Goal: Task Accomplishment & Management: Use online tool/utility

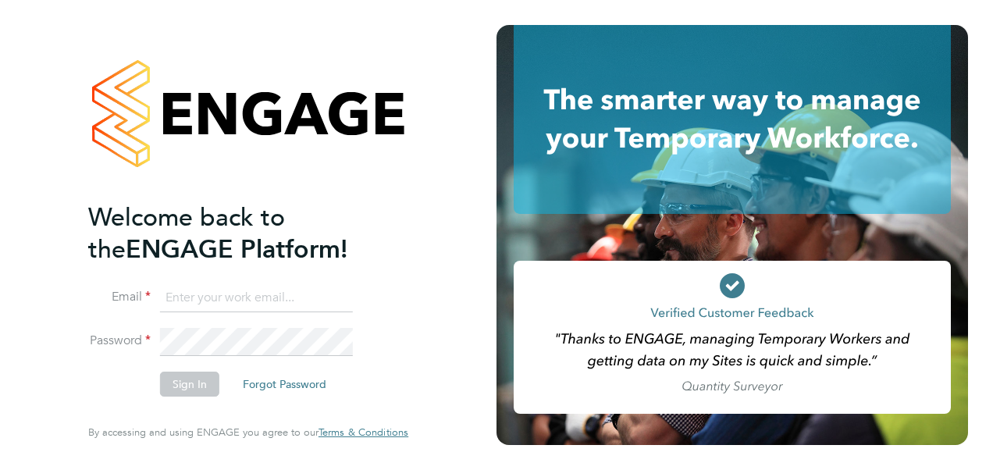
click at [178, 303] on input at bounding box center [256, 298] width 193 height 28
paste input "[EMAIL_ADDRESS][PERSON_NAME][DOMAIN_NAME]"
type input "[EMAIL_ADDRESS][PERSON_NAME][DOMAIN_NAME]"
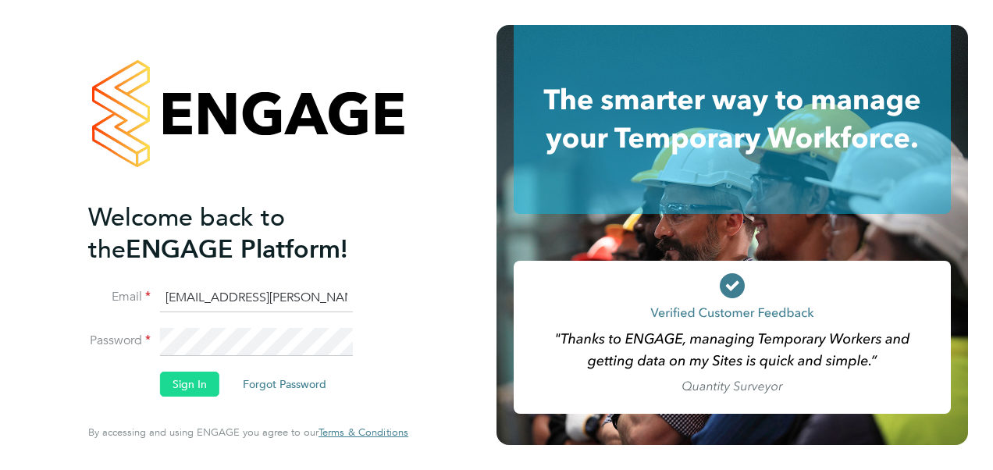
click at [183, 377] on button "Sign In" at bounding box center [189, 384] width 59 height 25
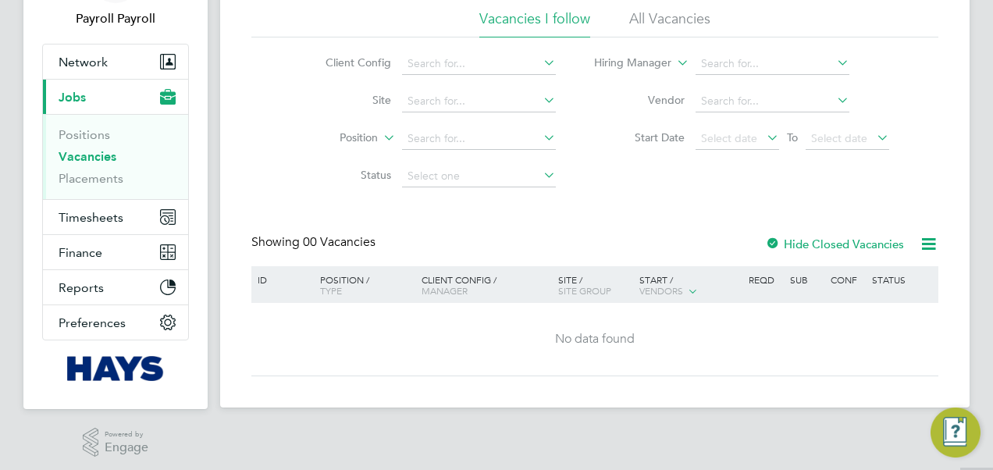
scroll to position [110, 0]
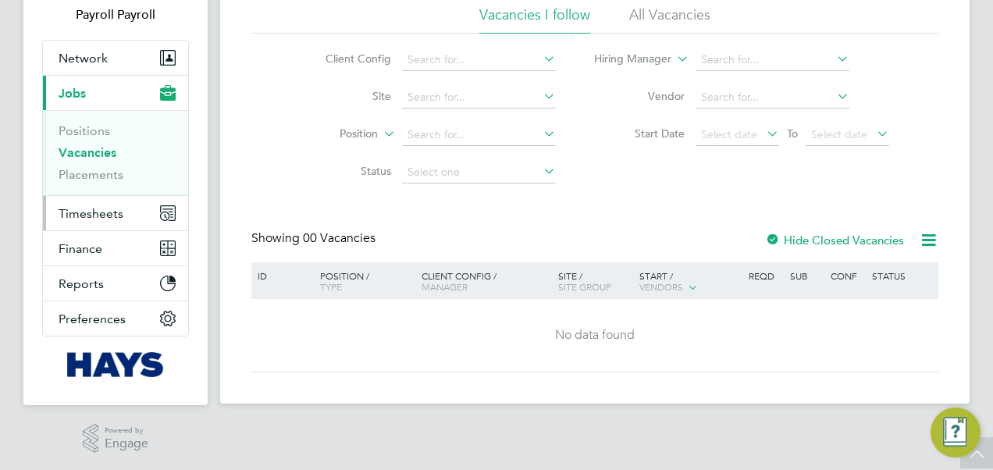
click at [108, 211] on span "Timesheets" at bounding box center [91, 213] width 65 height 15
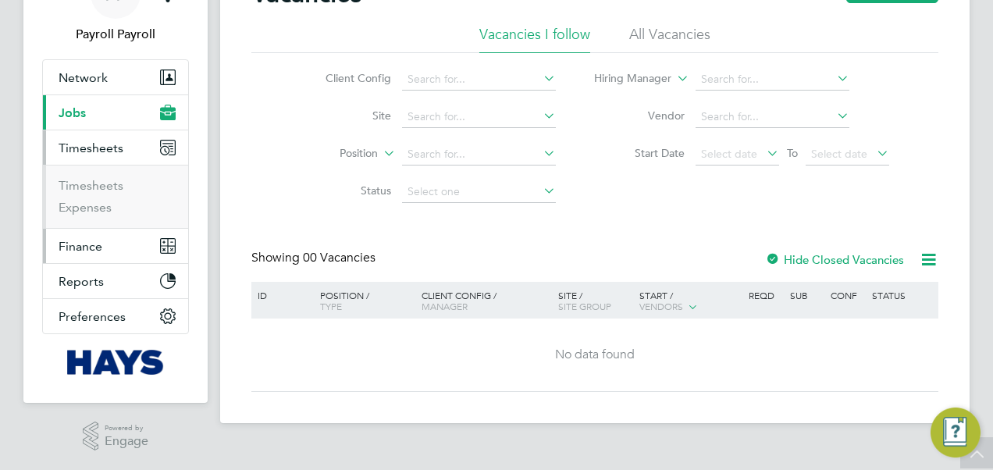
scroll to position [88, 0]
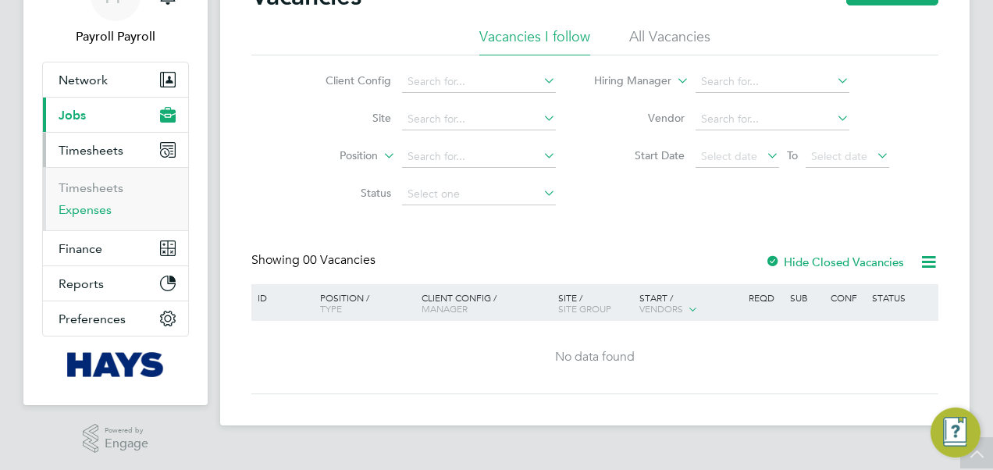
click at [103, 206] on link "Expenses" at bounding box center [85, 209] width 53 height 15
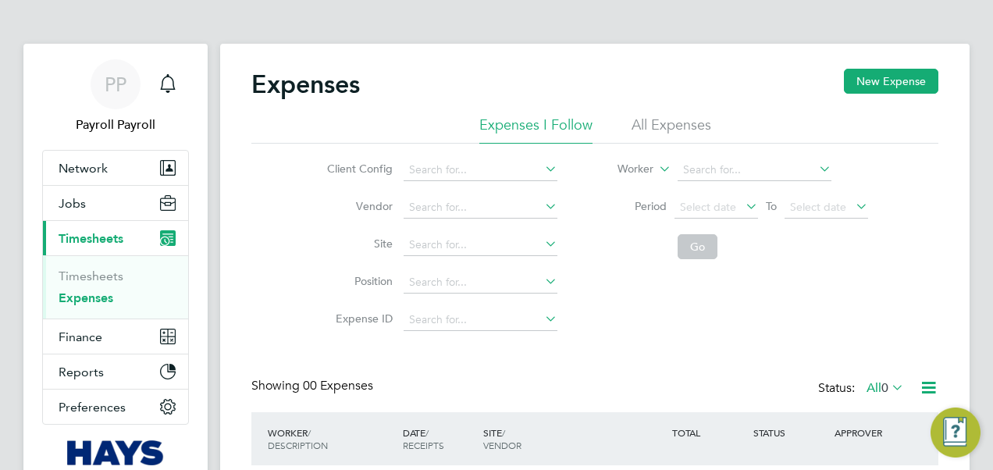
click at [690, 123] on li "All Expenses" at bounding box center [672, 130] width 80 height 28
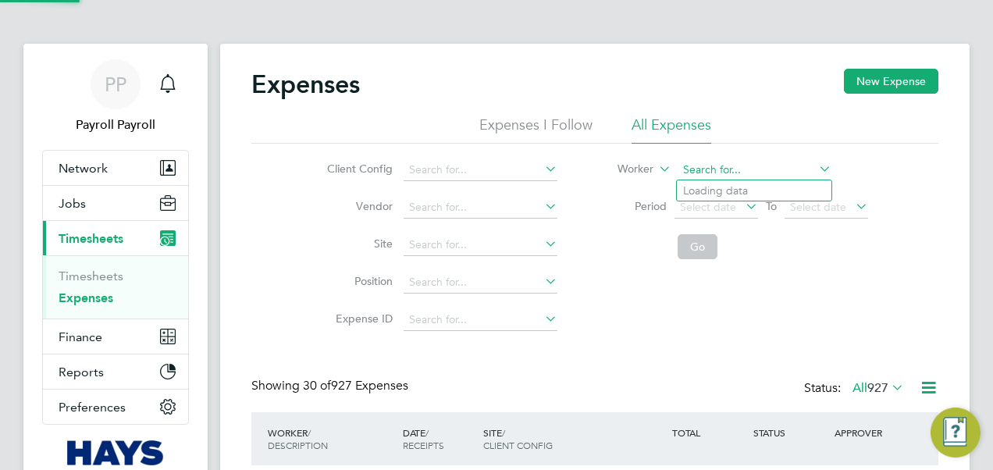
click at [698, 175] on input at bounding box center [755, 170] width 154 height 22
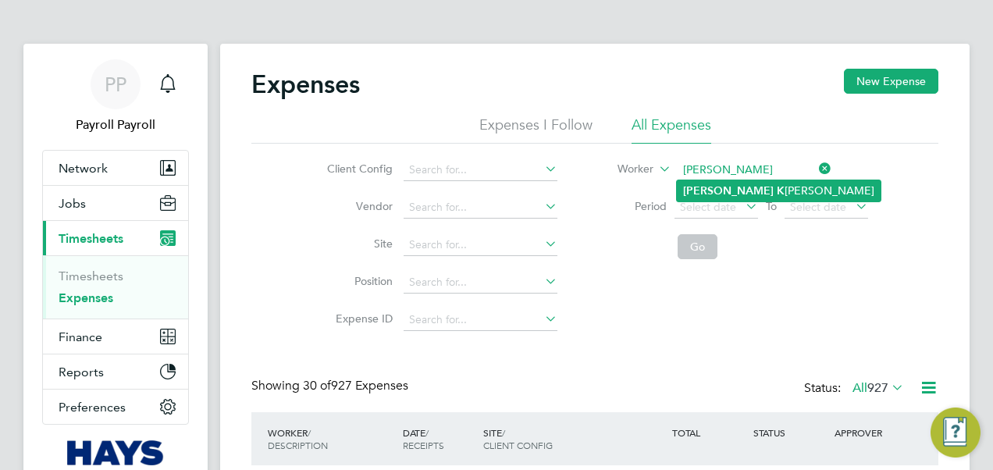
click at [728, 189] on b "[PERSON_NAME]" at bounding box center [728, 190] width 91 height 13
type input "[PERSON_NAME] [PERSON_NAME]"
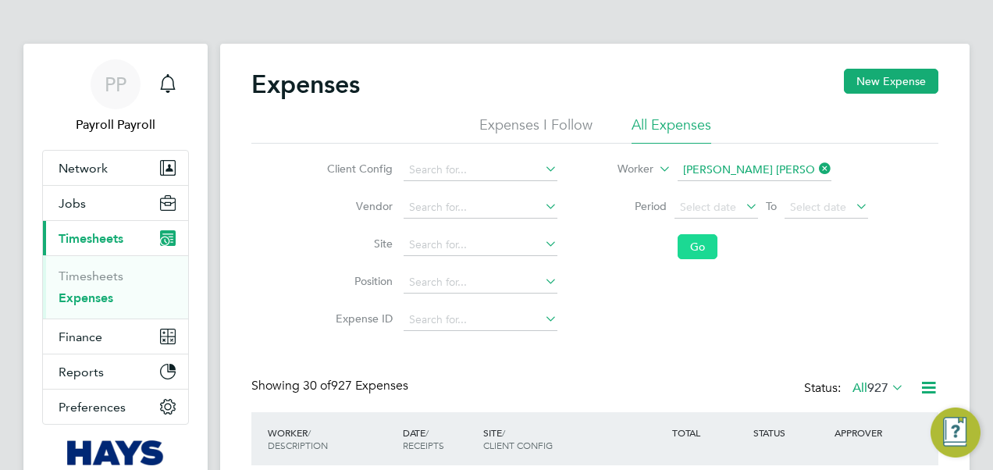
click at [701, 240] on button "Go" at bounding box center [698, 246] width 40 height 25
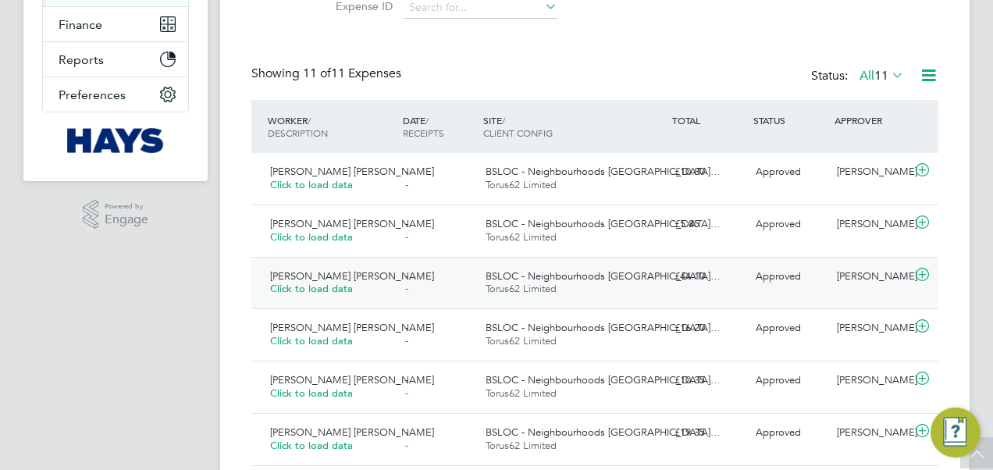
click at [597, 276] on span "BSLOC - Neighbourhoods [GEOGRAPHIC_DATA]…" at bounding box center [603, 275] width 235 height 13
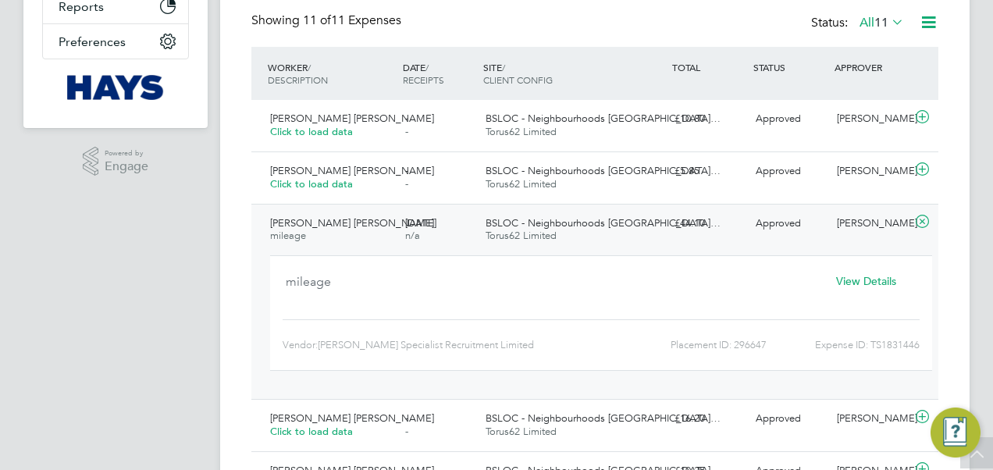
scroll to position [390, 0]
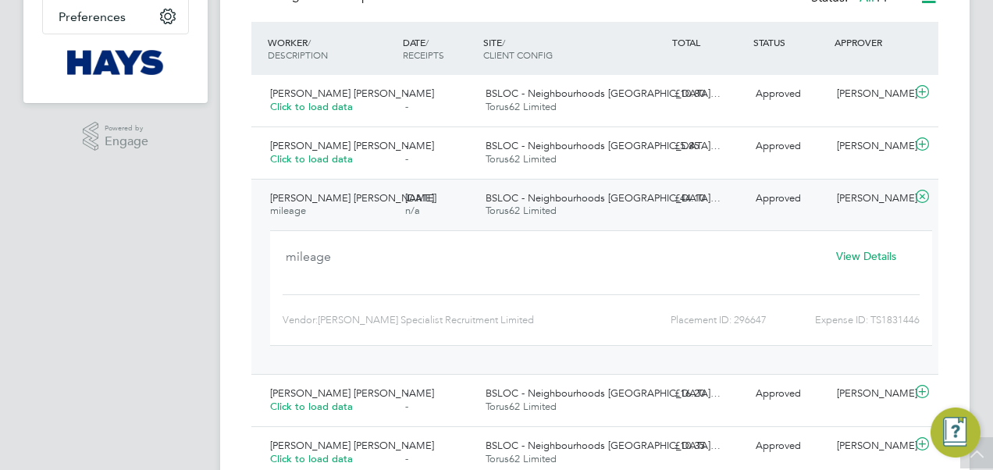
click at [864, 258] on span "View Details" at bounding box center [866, 256] width 60 height 14
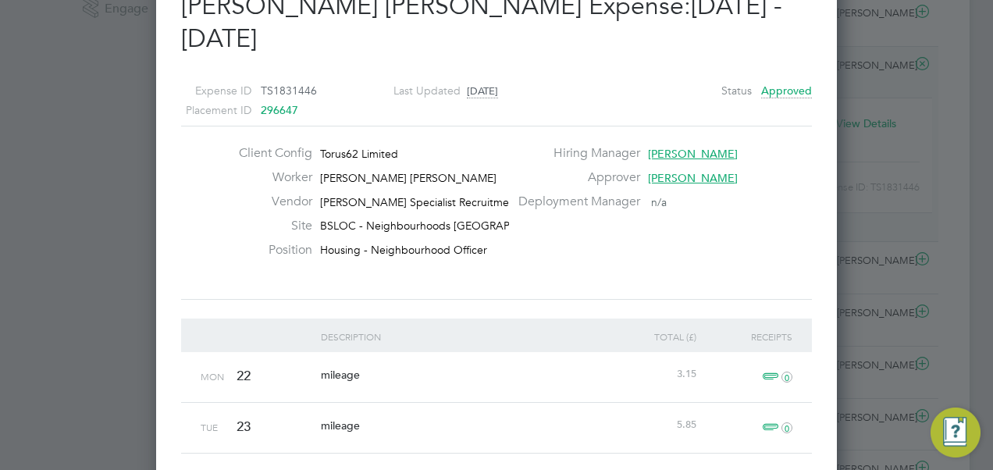
scroll to position [230, 0]
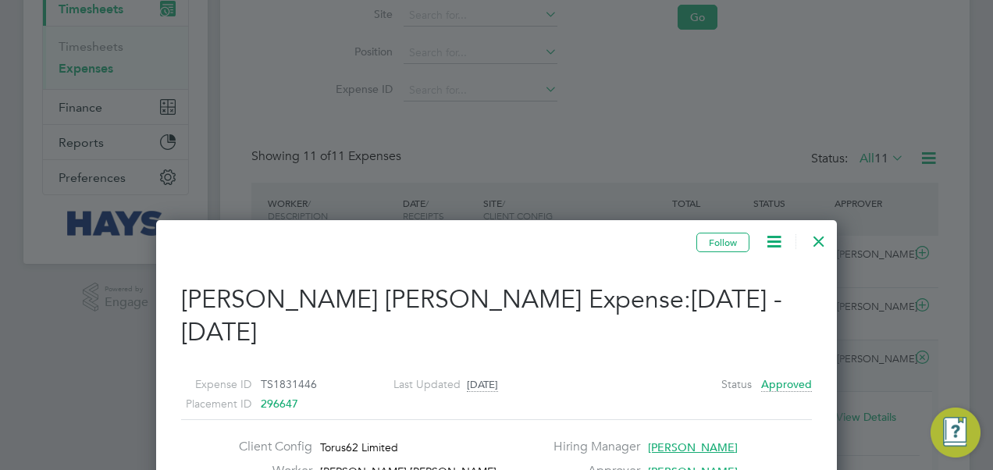
click at [820, 236] on div at bounding box center [819, 237] width 28 height 28
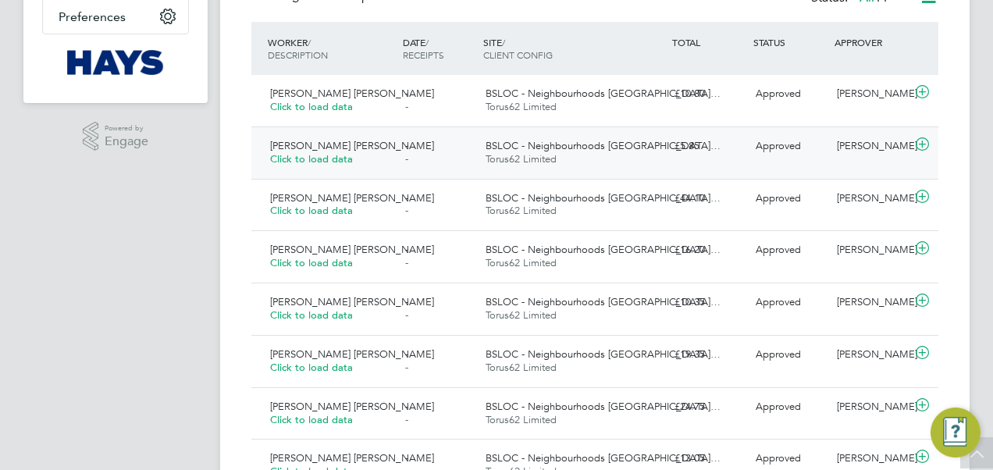
click at [332, 155] on span "Click to load data" at bounding box center [311, 158] width 83 height 13
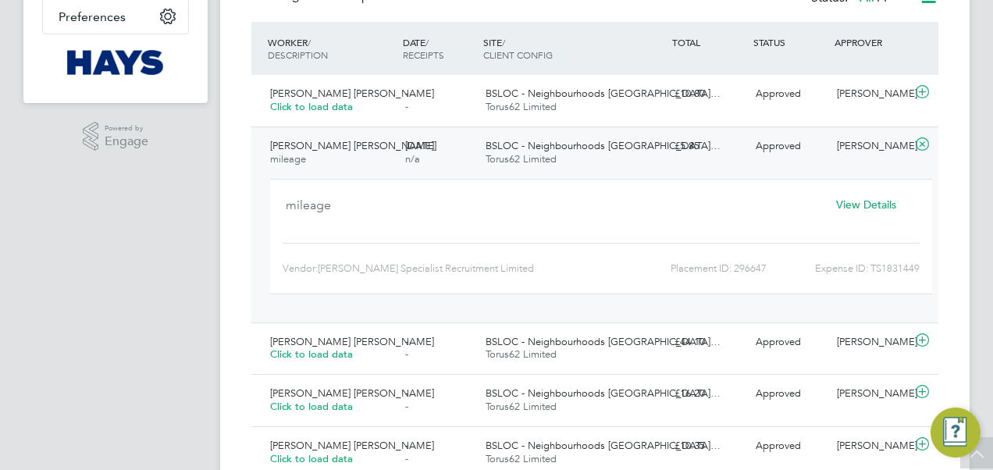
click at [850, 203] on span "View Details" at bounding box center [866, 205] width 60 height 14
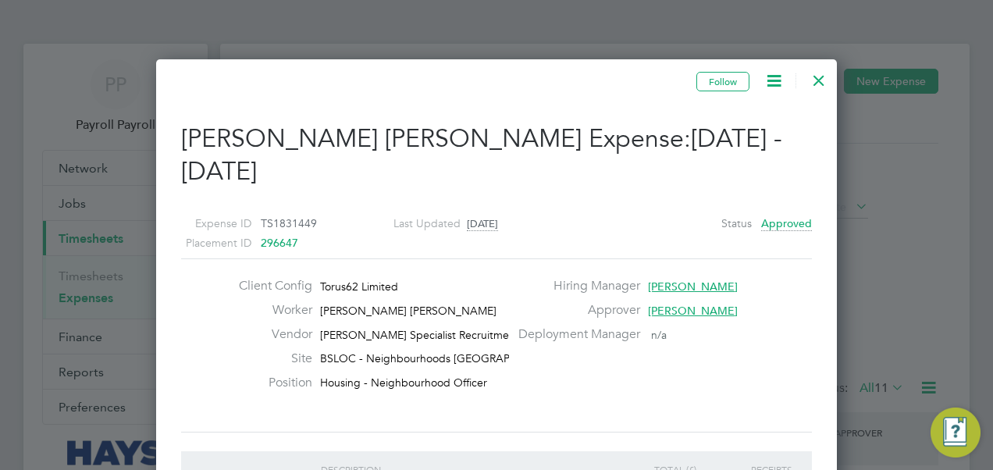
click at [821, 82] on div at bounding box center [819, 76] width 28 height 28
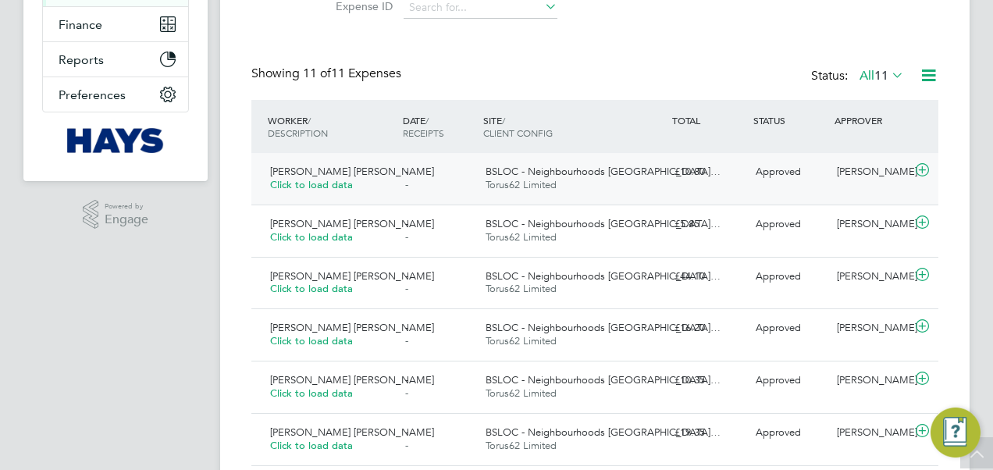
click at [329, 183] on span "Click to load data" at bounding box center [311, 184] width 83 height 13
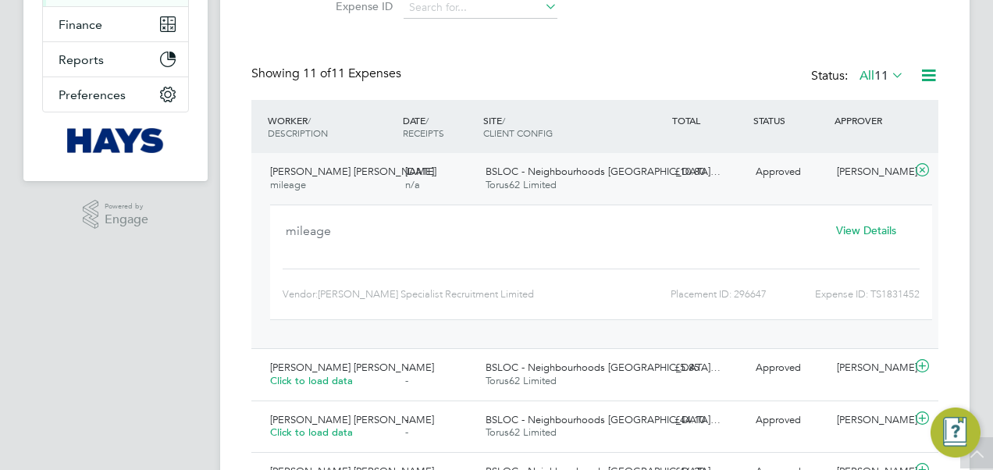
click at [855, 233] on span "View Details" at bounding box center [866, 230] width 60 height 14
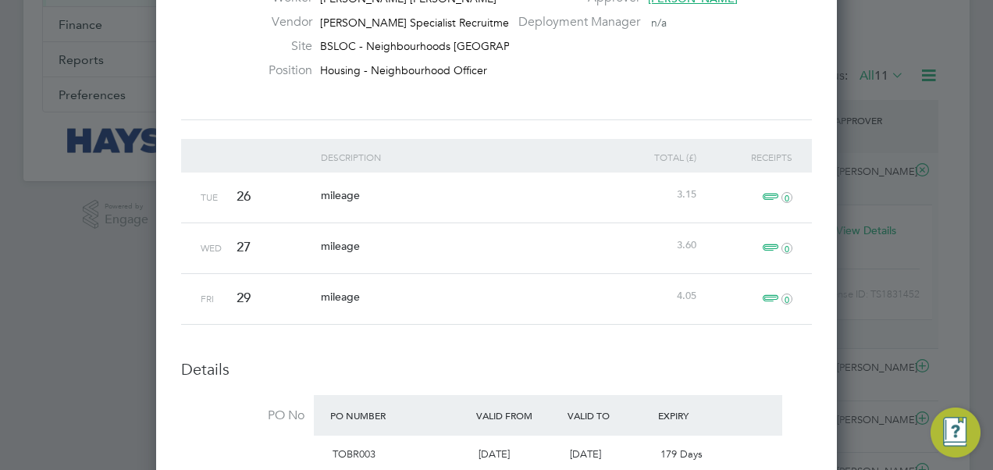
click at [880, 55] on div at bounding box center [496, 235] width 993 height 470
click at [892, 303] on div at bounding box center [496, 235] width 993 height 470
click at [875, 330] on div at bounding box center [496, 235] width 993 height 470
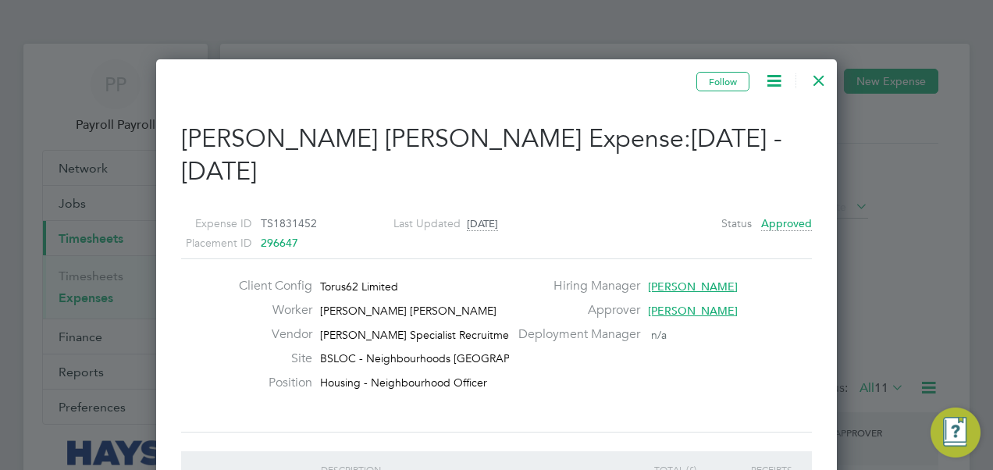
click at [810, 81] on div at bounding box center [819, 76] width 28 height 28
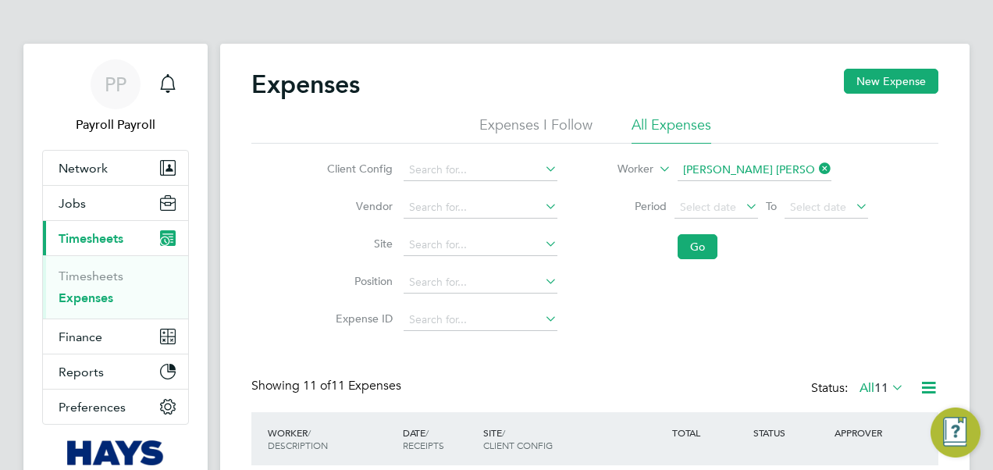
click at [816, 168] on icon at bounding box center [816, 169] width 0 height 22
click at [716, 172] on input at bounding box center [755, 170] width 154 height 22
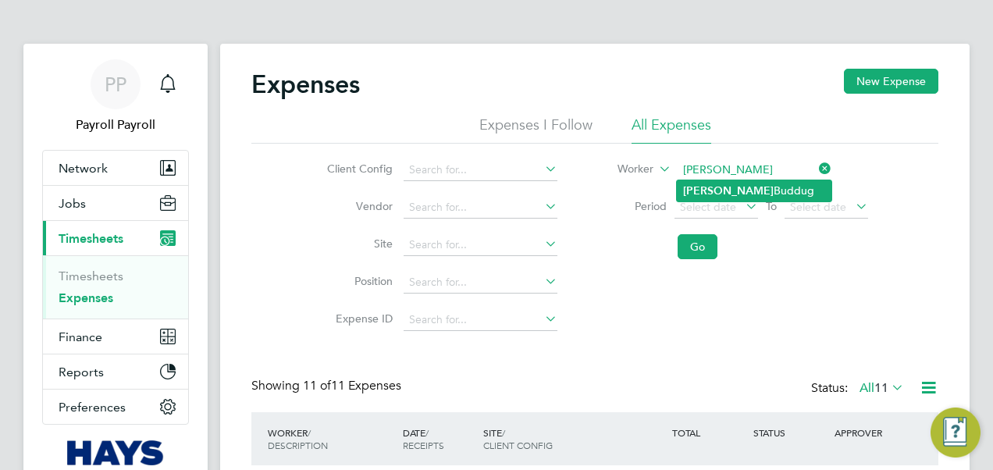
click at [728, 188] on li "[PERSON_NAME]" at bounding box center [754, 190] width 155 height 21
type input "[PERSON_NAME]"
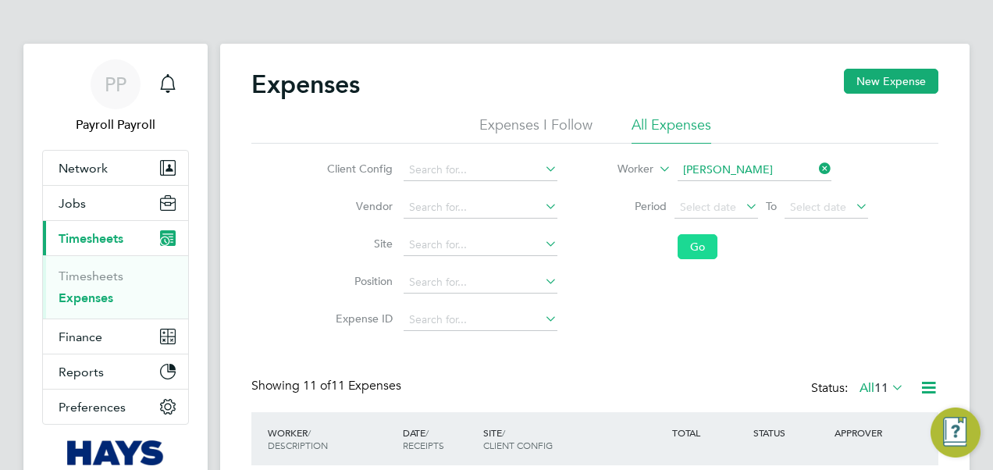
click at [695, 250] on button "Go" at bounding box center [698, 246] width 40 height 25
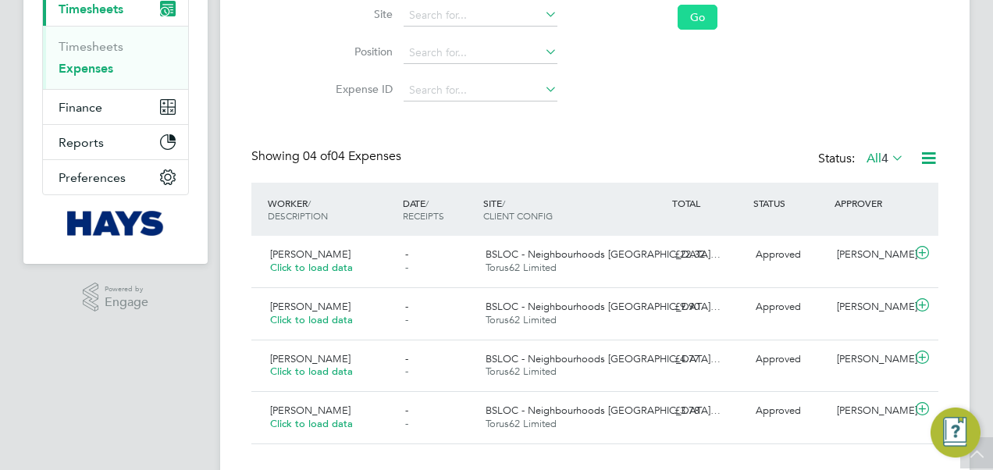
scroll to position [234, 0]
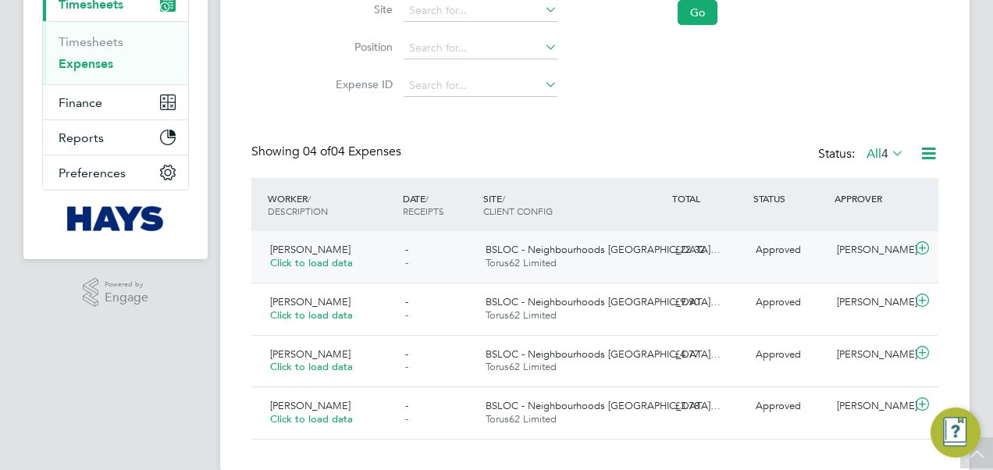
click at [315, 256] on div "[PERSON_NAME] Click to load data" at bounding box center [331, 256] width 135 height 39
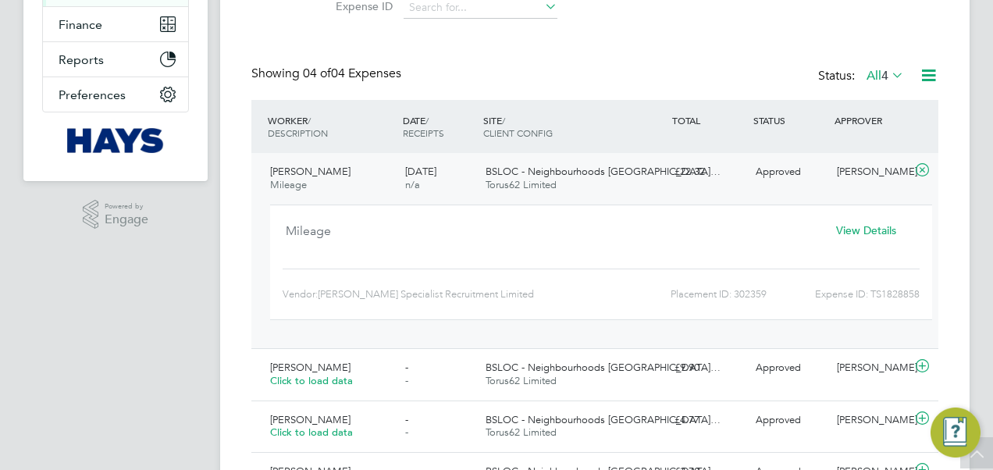
scroll to position [390, 0]
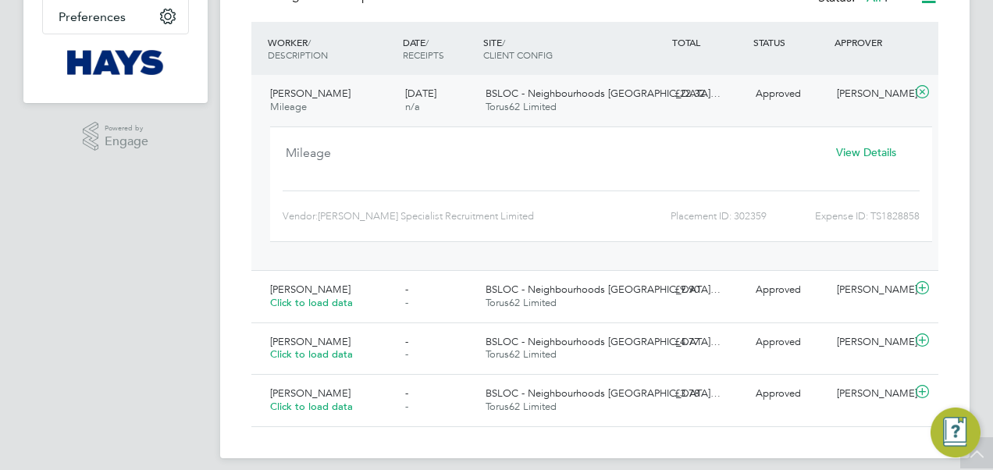
click at [850, 149] on span "View Details" at bounding box center [866, 152] width 60 height 14
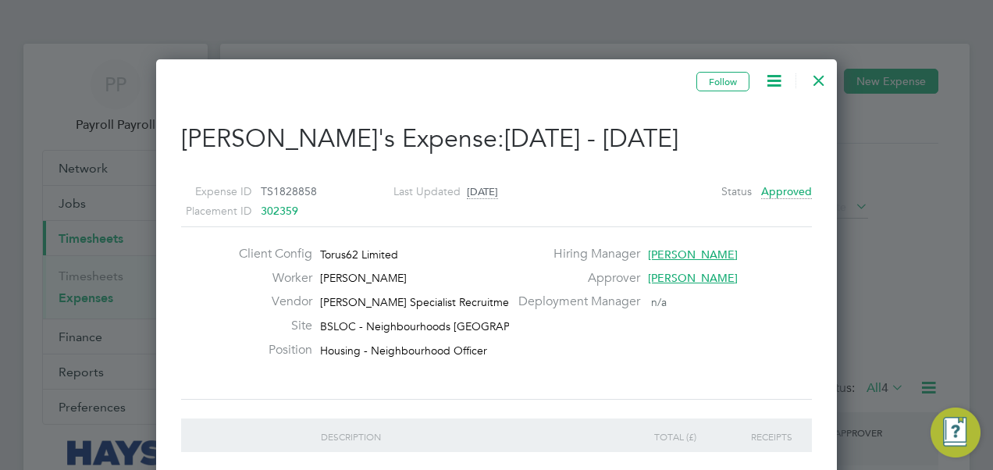
click at [818, 77] on div at bounding box center [819, 76] width 28 height 28
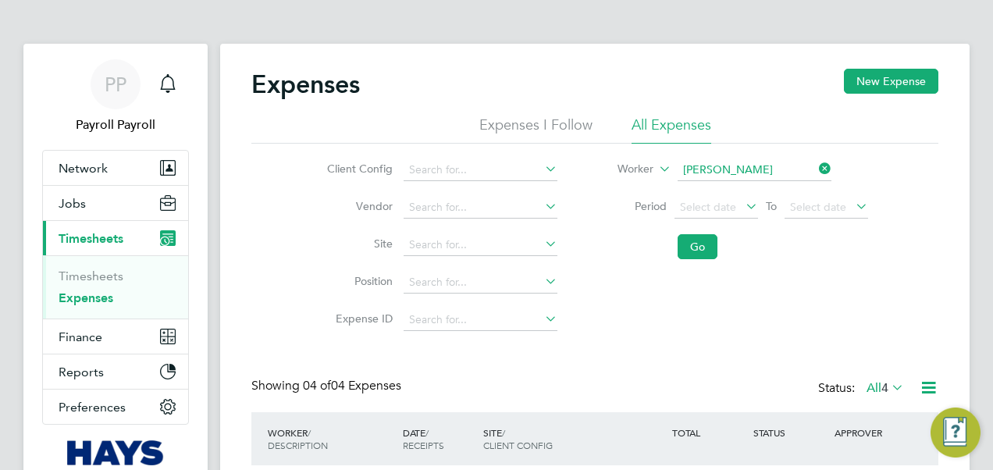
scroll to position [40, 135]
